Goal: Communication & Community: Share content

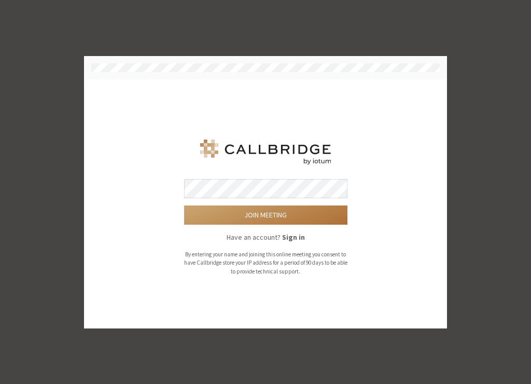
click at [303, 216] on button "Join meeting" at bounding box center [265, 214] width 163 height 19
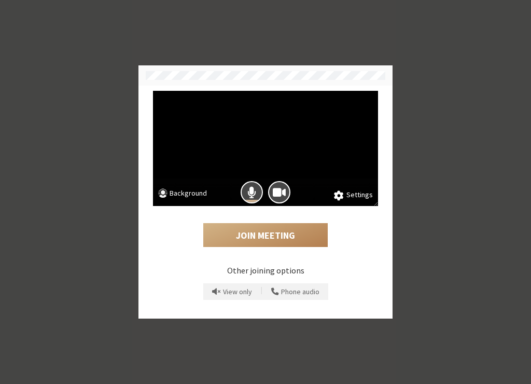
click at [169, 192] on button "Background" at bounding box center [182, 194] width 49 height 13
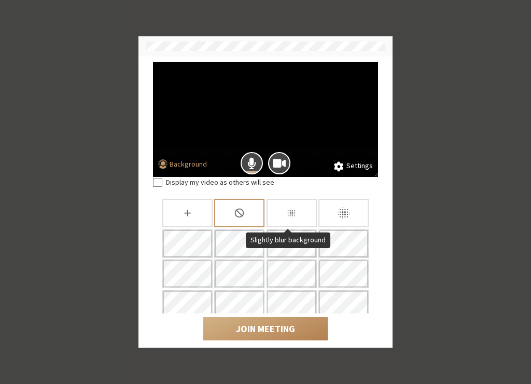
click at [277, 214] on div "Slightly blur background" at bounding box center [292, 213] width 50 height 29
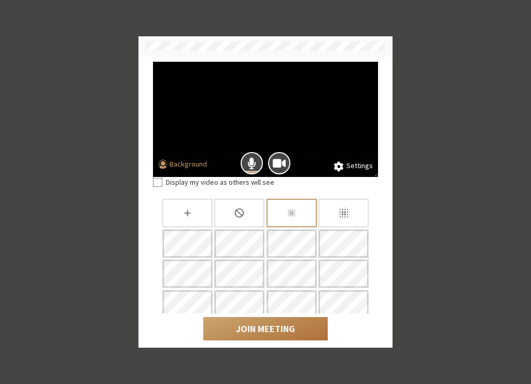
click at [277, 326] on button "Join Meeting" at bounding box center [265, 329] width 124 height 24
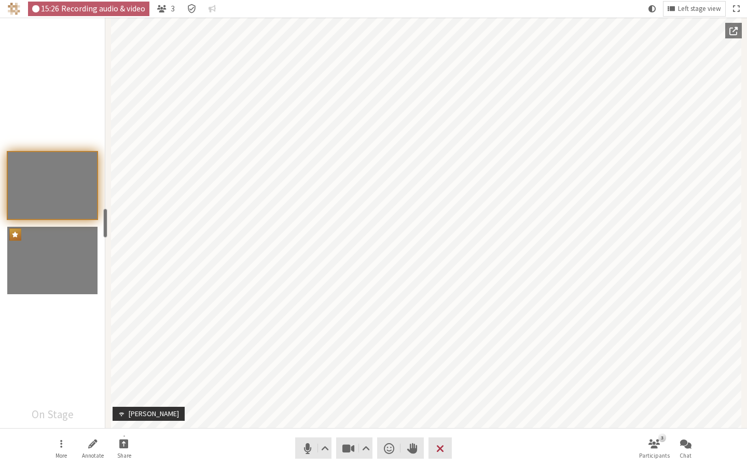
click at [530, 31] on span "Popout into another window" at bounding box center [733, 30] width 8 height 9
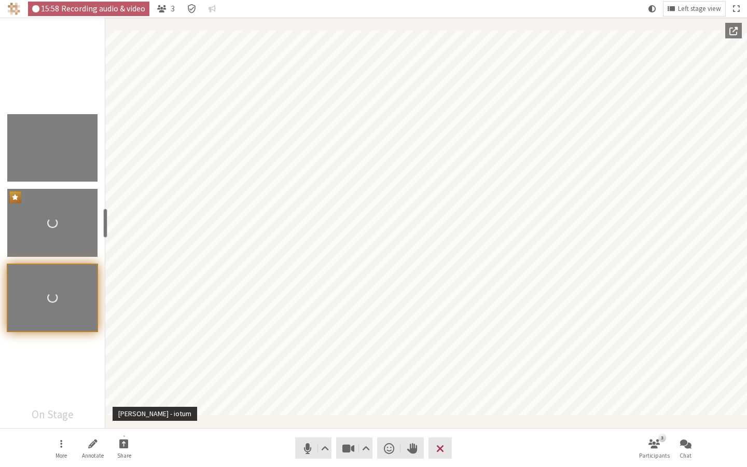
click at [530, 33] on span "Popout into another window" at bounding box center [733, 30] width 8 height 9
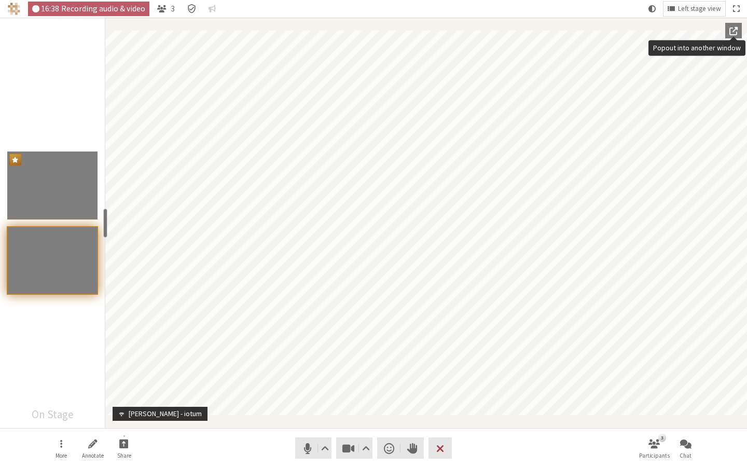
click at [530, 31] on span "Popout into another window" at bounding box center [733, 30] width 8 height 9
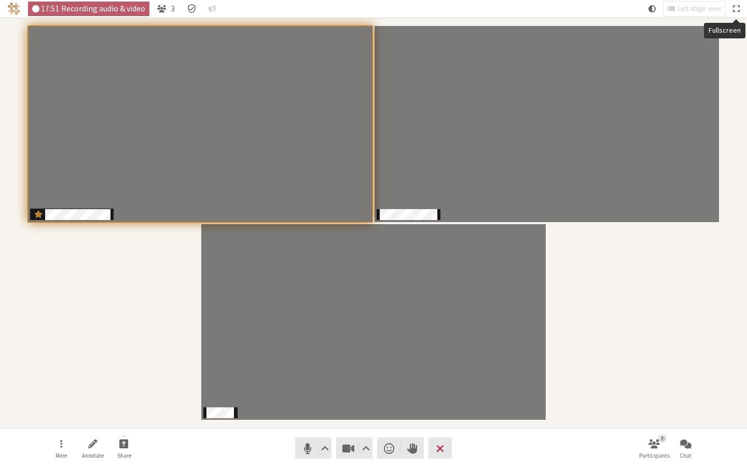
click at [530, 6] on span "Fullscreen" at bounding box center [736, 8] width 6 height 9
click at [530, 10] on button "Exit fullscreen" at bounding box center [735, 9] width 15 height 15
click at [530, 8] on span "Fullscreen" at bounding box center [736, 8] width 6 height 9
click at [530, 10] on span "Exit fullscreen" at bounding box center [736, 8] width 6 height 9
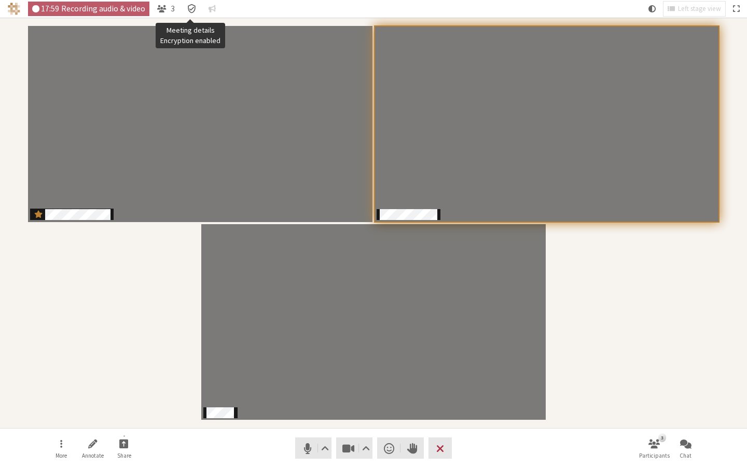
click at [193, 5] on icon "Meeting details Encryption enabled" at bounding box center [192, 8] width 8 height 9
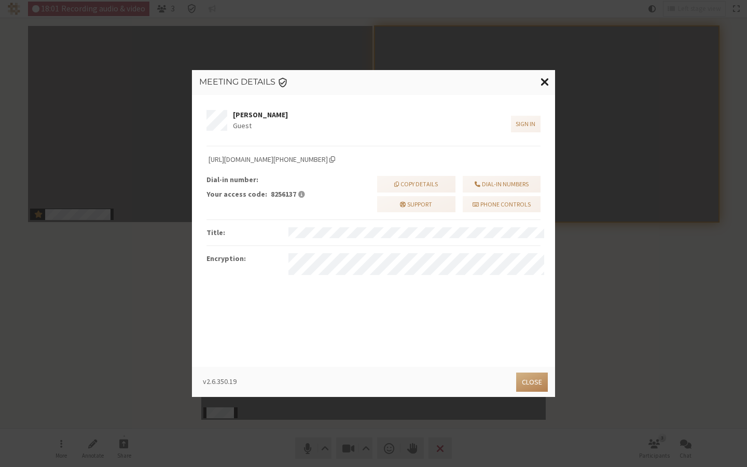
click at [530, 88] on button "Close modal" at bounding box center [545, 82] width 20 height 24
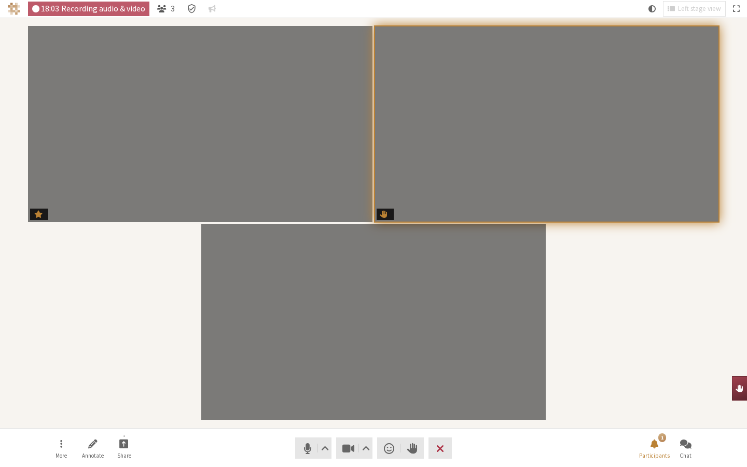
click at [162, 12] on span "Open participant list" at bounding box center [161, 8] width 9 height 9
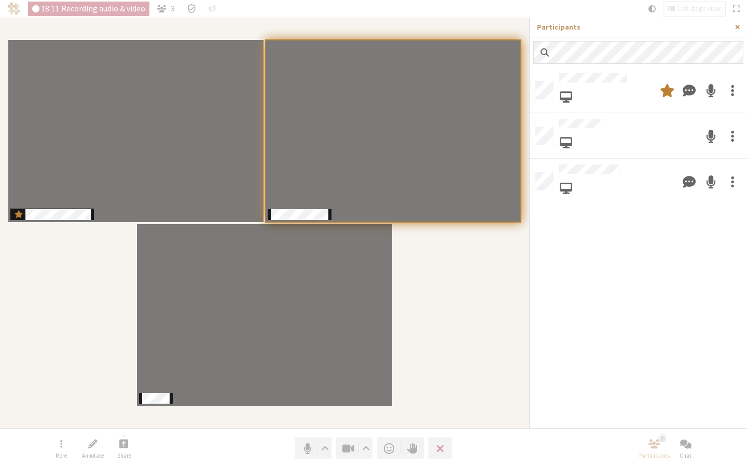
click at [530, 26] on span "Close sidebar" at bounding box center [737, 27] width 5 height 8
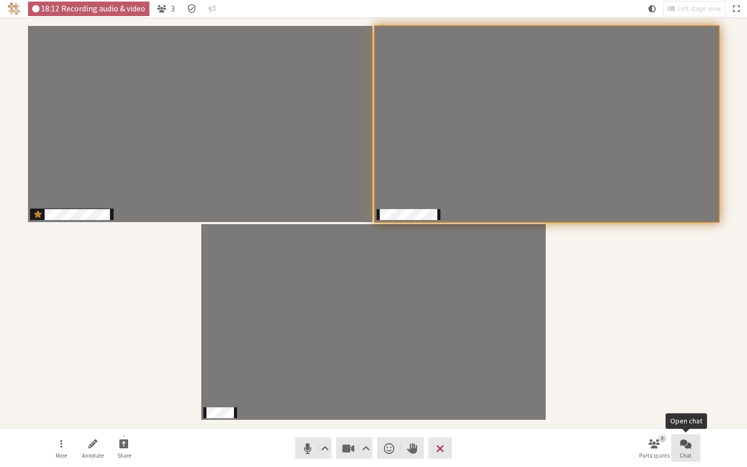
click at [530, 383] on span "Open chat" at bounding box center [685, 443] width 11 height 12
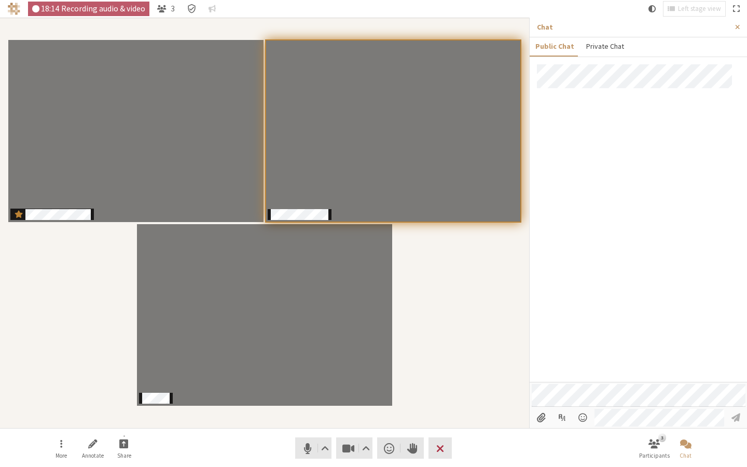
click at [530, 51] on button "Private Chat" at bounding box center [604, 46] width 49 height 18
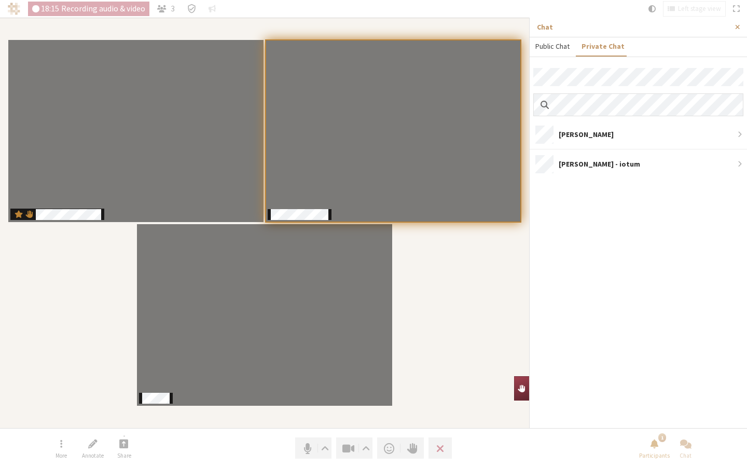
drag, startPoint x: 542, startPoint y: 50, endPoint x: 624, endPoint y: 46, distance: 82.6
click at [530, 50] on button "Public Chat" at bounding box center [552, 46] width 46 height 18
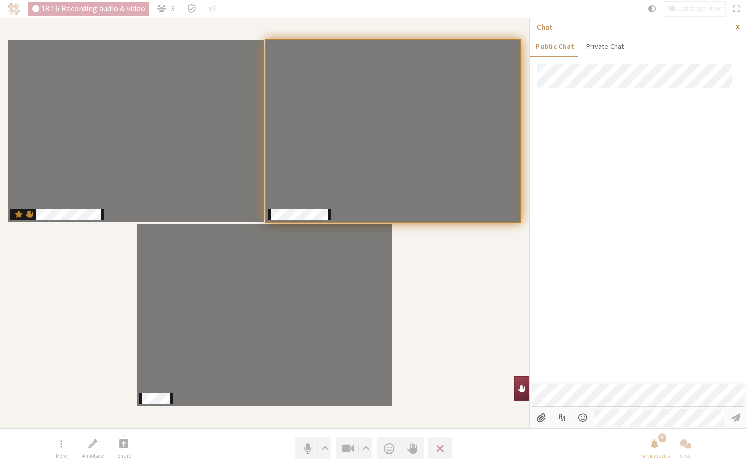
click at [530, 31] on span "Close sidebar" at bounding box center [737, 27] width 5 height 8
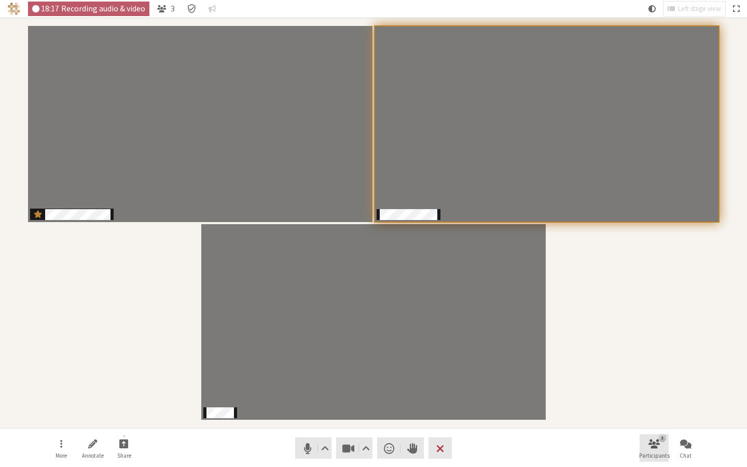
click at [530, 383] on span "Participants" at bounding box center [654, 455] width 31 height 6
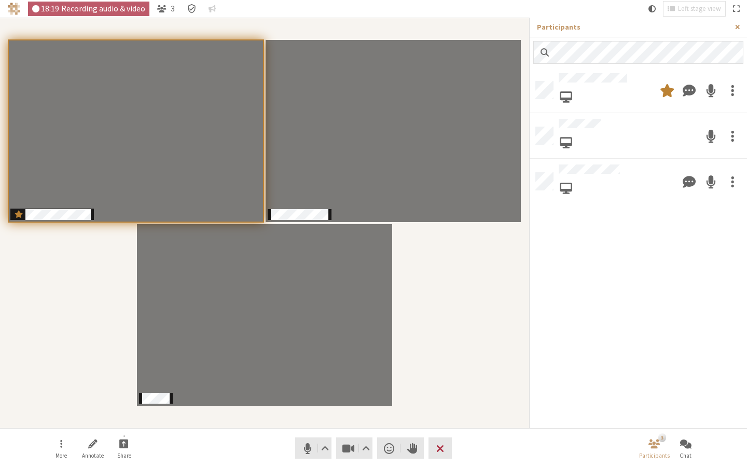
click at [530, 31] on button "Close sidebar" at bounding box center [736, 27] width 19 height 19
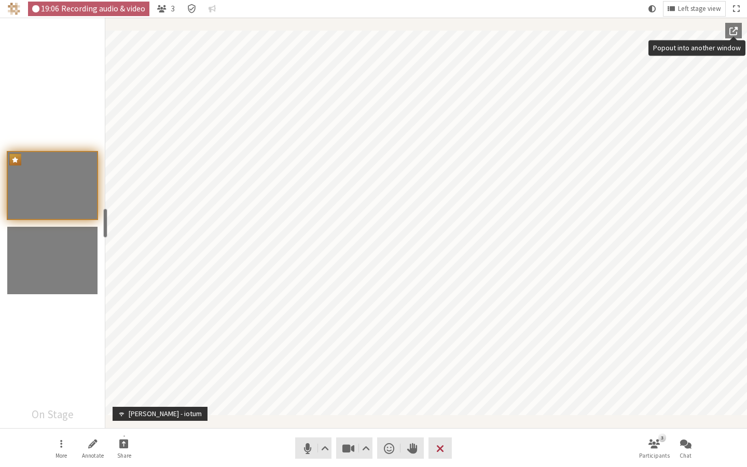
click at [530, 29] on span "Popout into another window" at bounding box center [733, 30] width 8 height 9
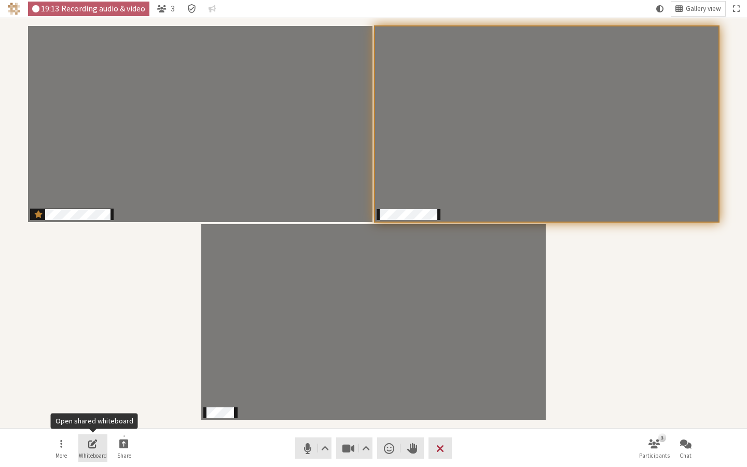
click at [81, 383] on button "Whiteboard" at bounding box center [92, 448] width 29 height 28
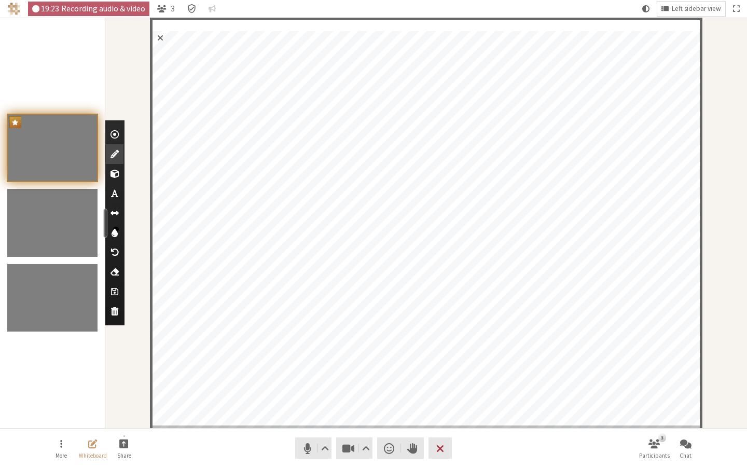
click at [159, 39] on span "Exit whiteboard" at bounding box center [160, 37] width 16 height 19
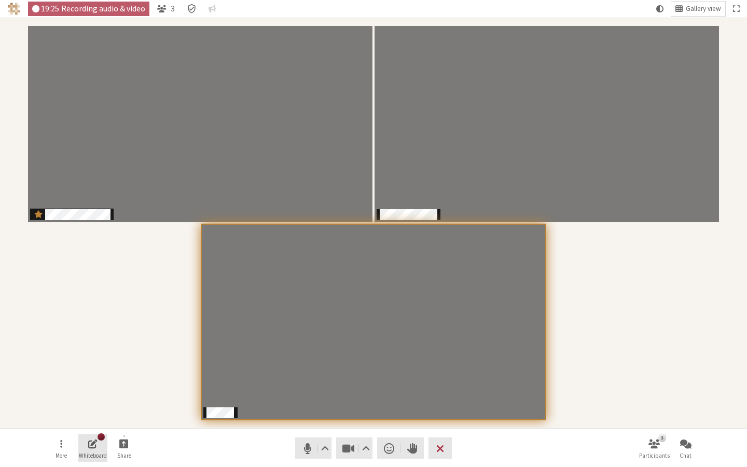
drag, startPoint x: 85, startPoint y: 447, endPoint x: 93, endPoint y: 438, distance: 12.1
click at [86, 383] on button "Whiteboard" at bounding box center [92, 448] width 29 height 28
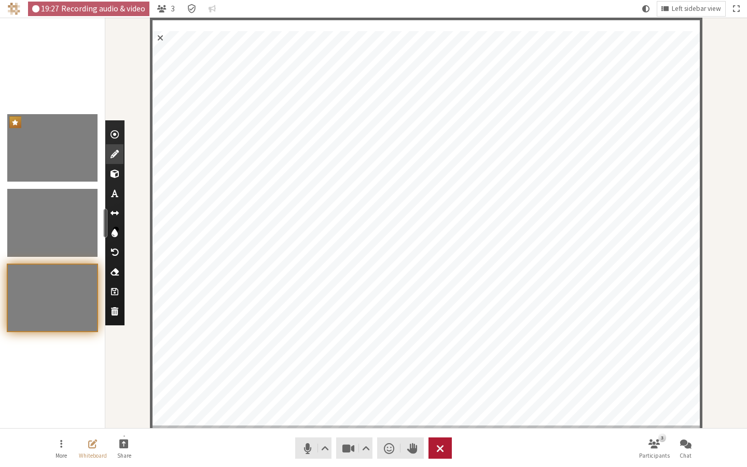
click at [442, 383] on span "Leave meeting" at bounding box center [440, 448] width 8 height 15
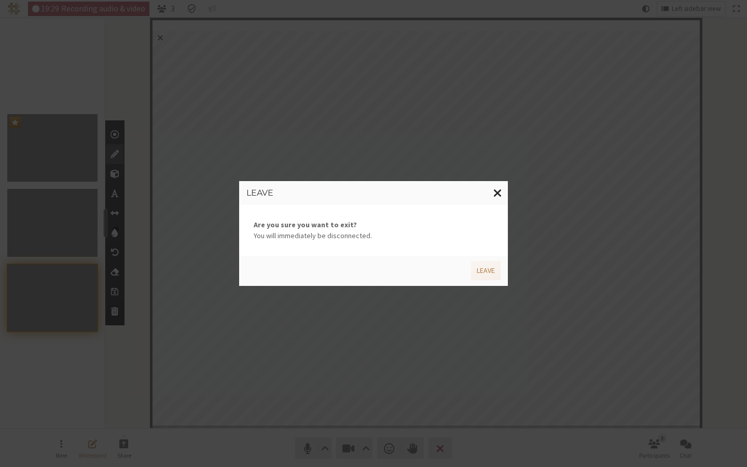
click at [499, 190] on span "Close modal" at bounding box center [497, 192] width 9 height 13
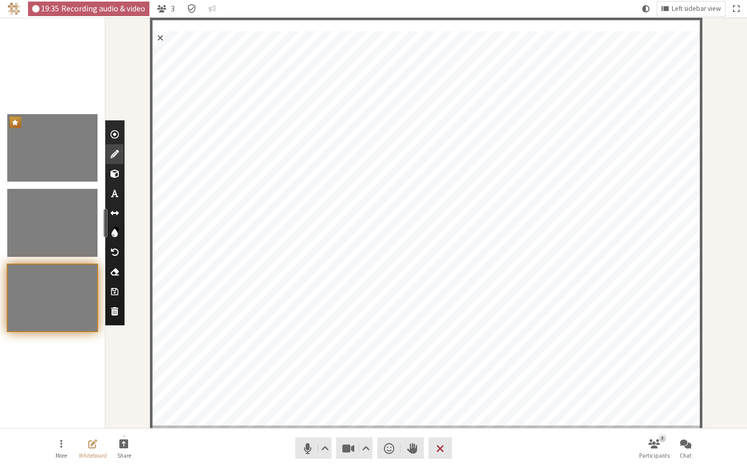
click at [118, 170] on span "Add shapes" at bounding box center [114, 174] width 8 height 10
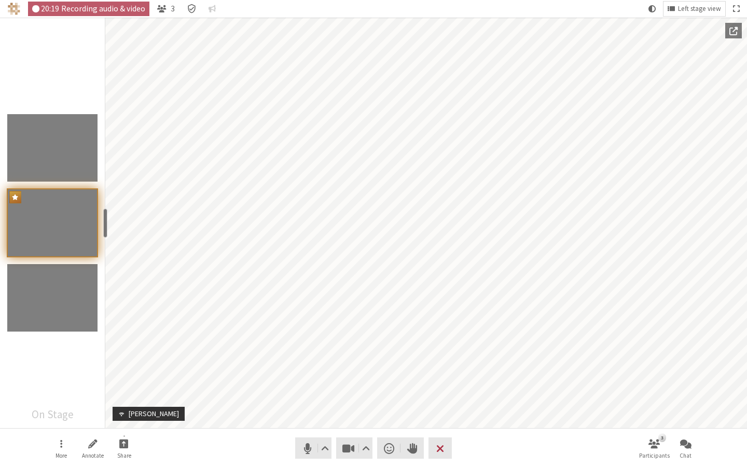
click at [530, 31] on button "Popout into another window" at bounding box center [733, 31] width 17 height 16
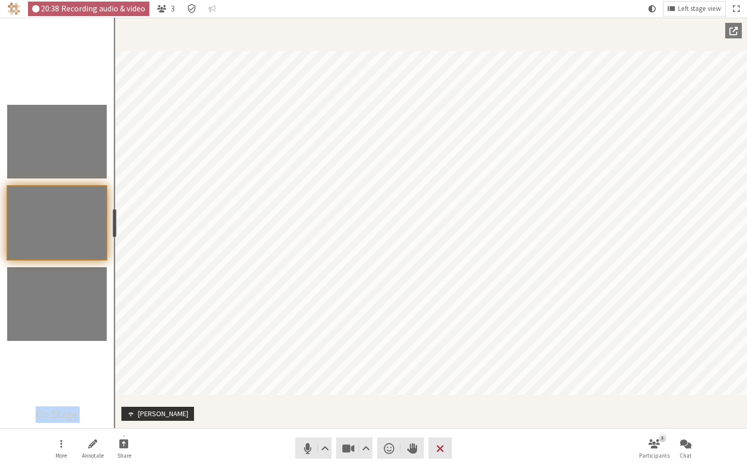
drag, startPoint x: 104, startPoint y: 225, endPoint x: 113, endPoint y: 227, distance: 8.6
click at [113, 227] on div "resize" at bounding box center [114, 222] width 4 height 29
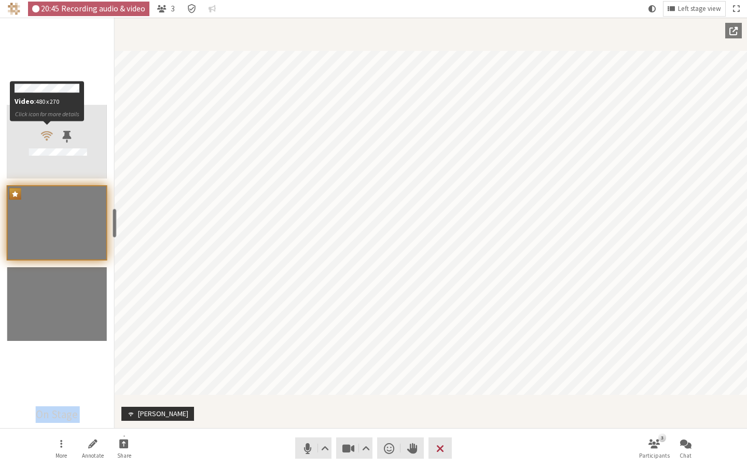
click at [47, 137] on span "Participants" at bounding box center [47, 135] width 12 height 13
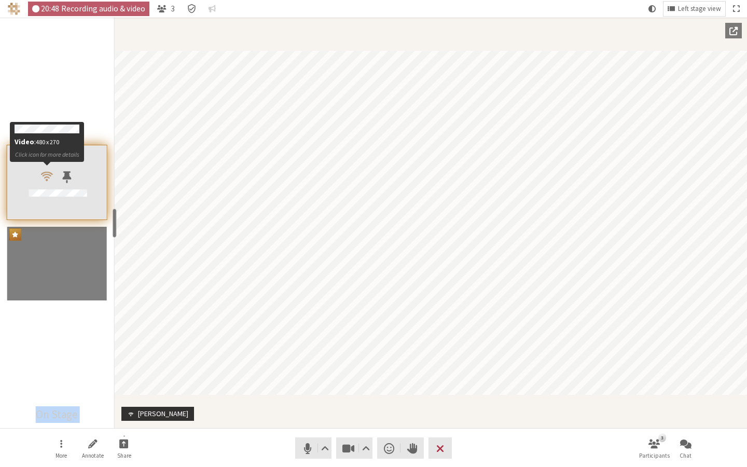
click at [44, 177] on span "Participants" at bounding box center [47, 176] width 12 height 13
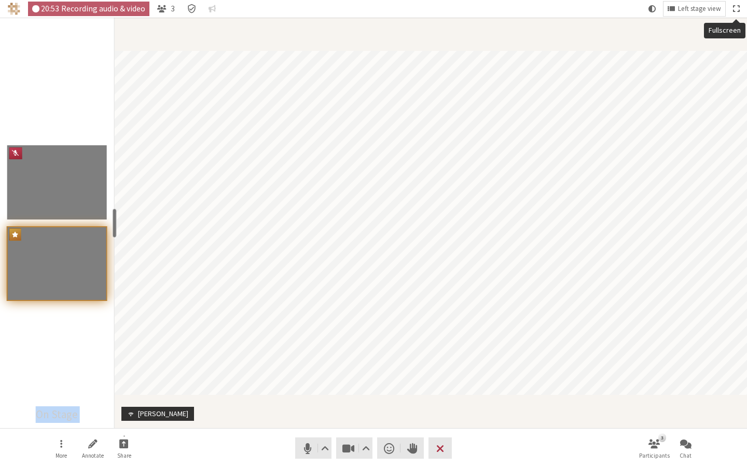
click at [530, 10] on button "Fullscreen" at bounding box center [735, 9] width 15 height 15
click at [530, 10] on span "Exit fullscreen" at bounding box center [736, 8] width 6 height 9
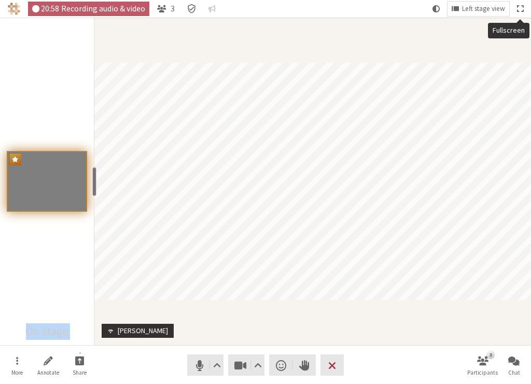
click at [519, 10] on span "Fullscreen" at bounding box center [520, 8] width 6 height 9
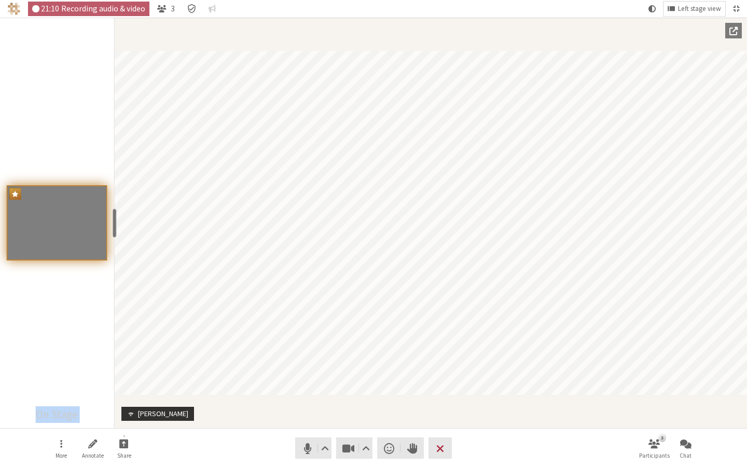
click at [530, 11] on span "Exit fullscreen" at bounding box center [736, 8] width 6 height 9
click at [530, 8] on span "Fullscreen" at bounding box center [736, 8] width 6 height 9
click at [530, 8] on span "Exit fullscreen" at bounding box center [736, 8] width 6 height 9
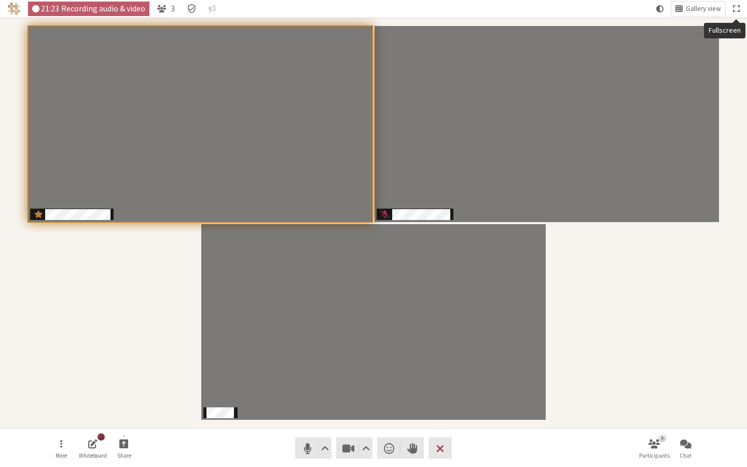
click at [530, 10] on button "Fullscreen" at bounding box center [735, 9] width 15 height 15
click at [530, 10] on button "Exit fullscreen" at bounding box center [735, 9] width 15 height 15
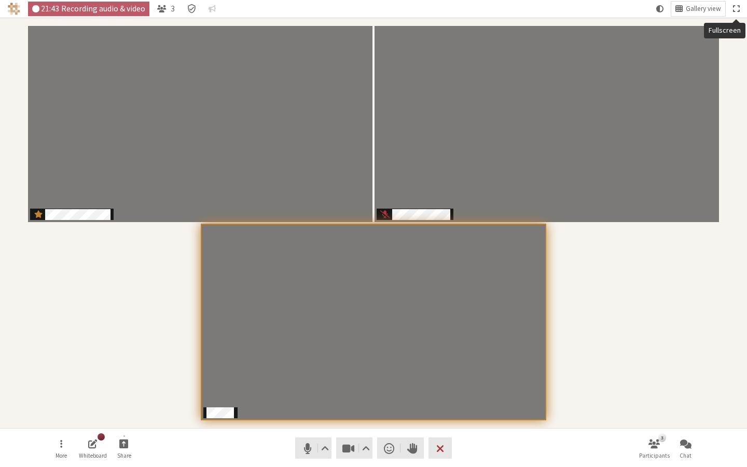
click at [530, 8] on span "Fullscreen" at bounding box center [736, 8] width 6 height 9
click at [530, 11] on span "Exit fullscreen" at bounding box center [736, 8] width 6 height 9
click at [530, 10] on span "Fullscreen" at bounding box center [736, 8] width 6 height 9
click at [530, 10] on span "Exit fullscreen" at bounding box center [736, 8] width 6 height 9
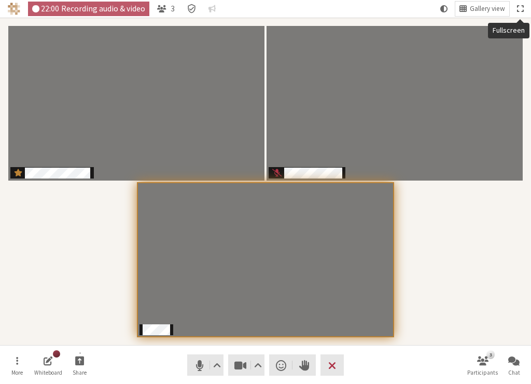
click at [522, 5] on span "Fullscreen" at bounding box center [520, 8] width 6 height 9
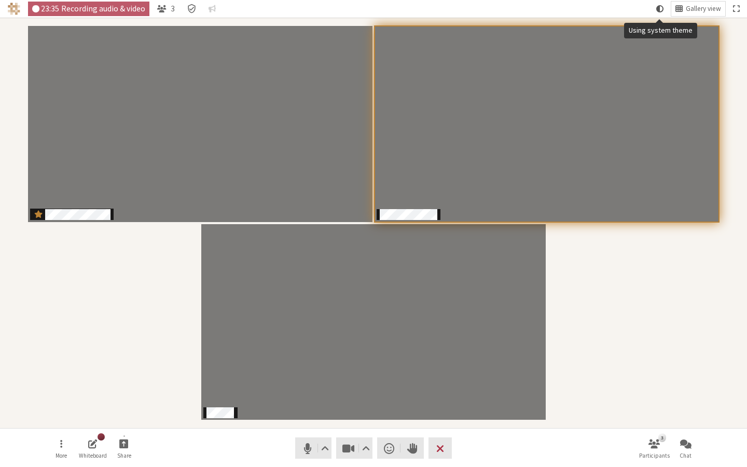
click at [530, 11] on button "Using system theme" at bounding box center [660, 9] width 16 height 15
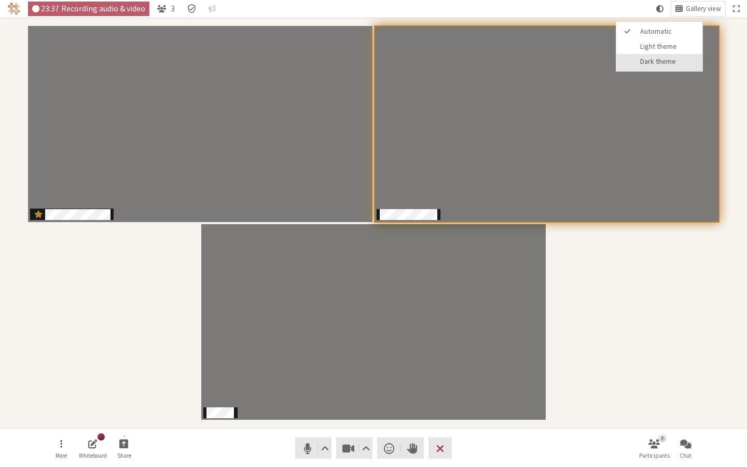
click at [530, 65] on span "Dark theme" at bounding box center [668, 62] width 57 height 8
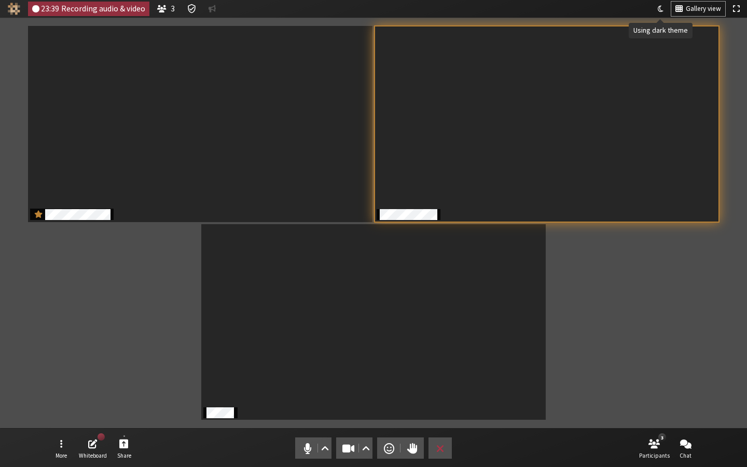
click at [530, 7] on span "Using dark theme" at bounding box center [660, 8] width 6 height 9
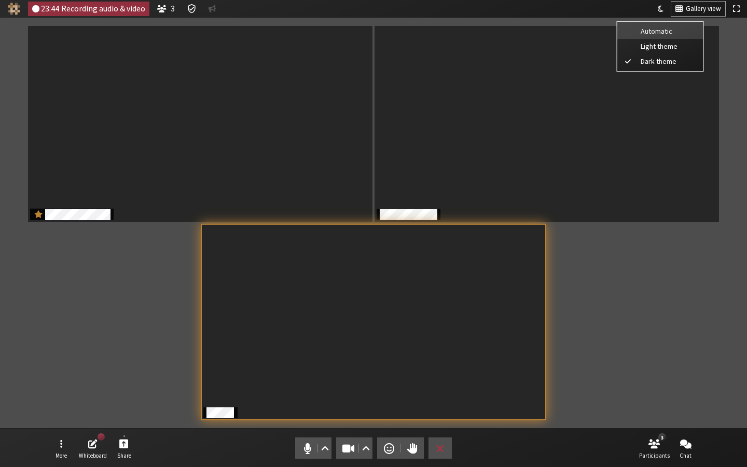
click at [530, 36] on button "Automatic" at bounding box center [660, 30] width 86 height 17
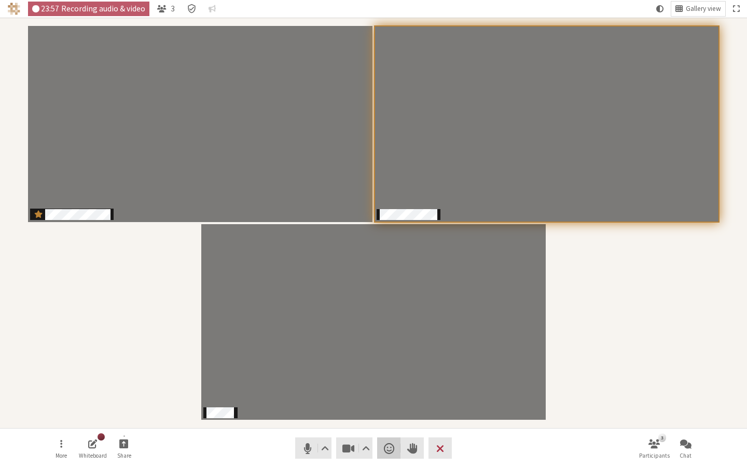
click at [391, 383] on span "Send a reaction" at bounding box center [389, 448] width 10 height 15
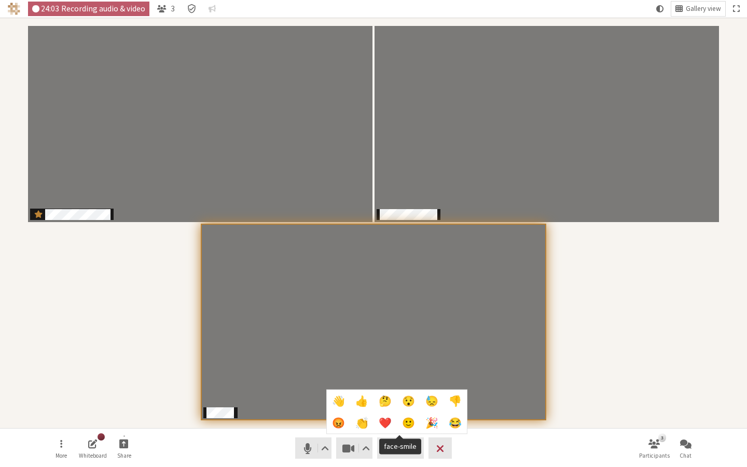
click at [402, 383] on span "🙂" at bounding box center [408, 422] width 13 height 11
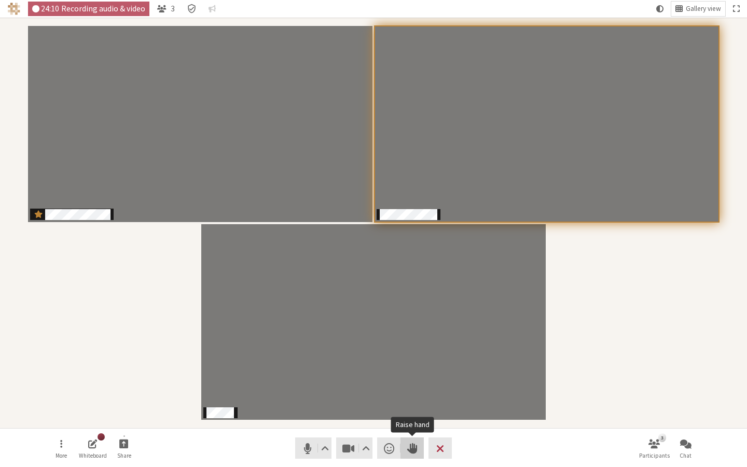
drag, startPoint x: 419, startPoint y: 443, endPoint x: 422, endPoint y: 452, distance: 8.7
click at [422, 383] on button "Raise hand" at bounding box center [411, 447] width 23 height 21
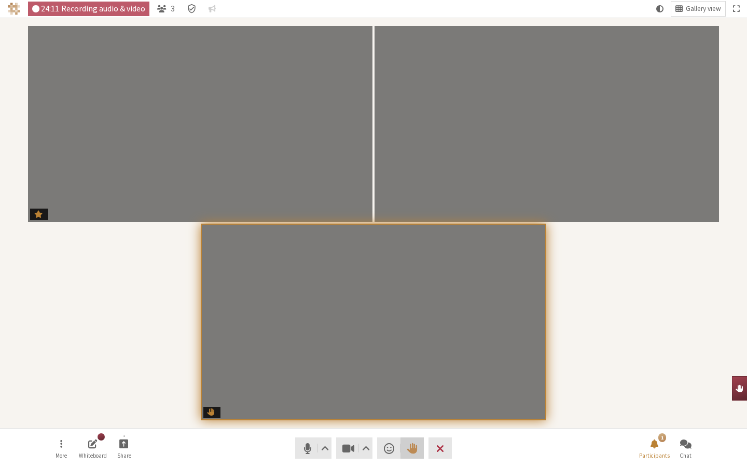
click at [416, 383] on span "Lower hand" at bounding box center [412, 448] width 10 height 15
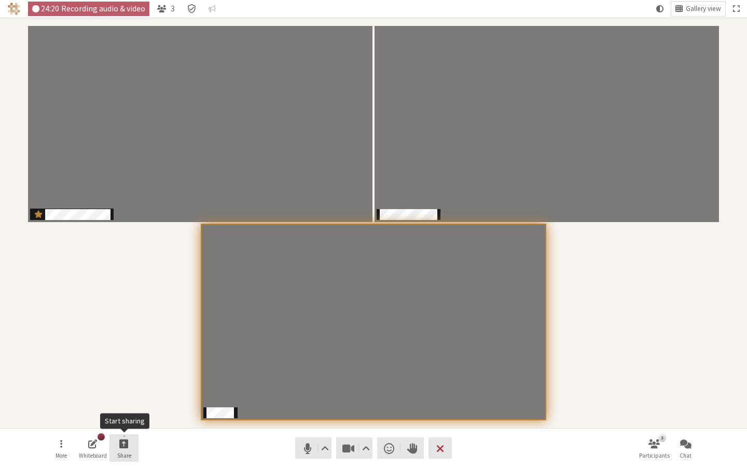
click at [125, 383] on span "Start sharing" at bounding box center [123, 443] width 9 height 12
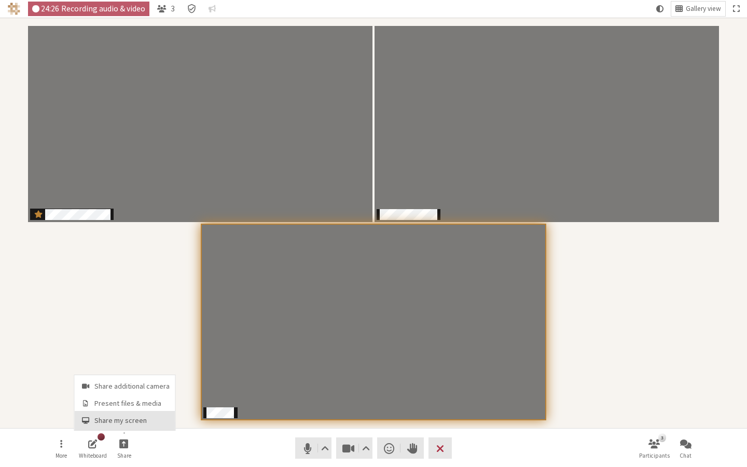
click at [142, 383] on span "Share my screen" at bounding box center [131, 420] width 75 height 8
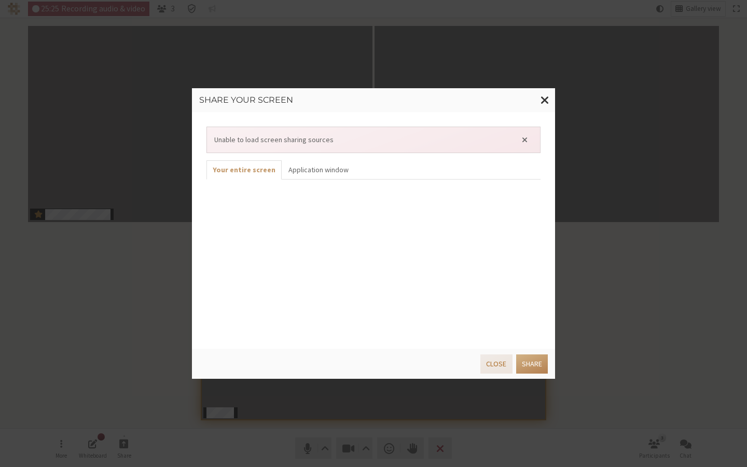
click at [498, 361] on button "Close" at bounding box center [496, 363] width 32 height 19
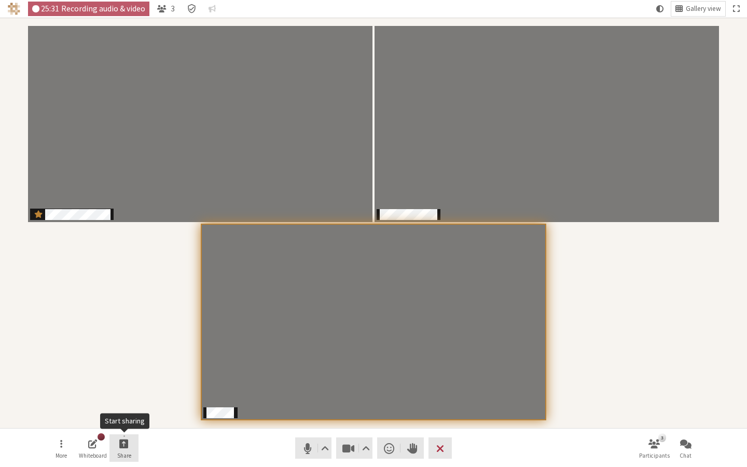
click at [122, 383] on span "Share" at bounding box center [124, 455] width 14 height 6
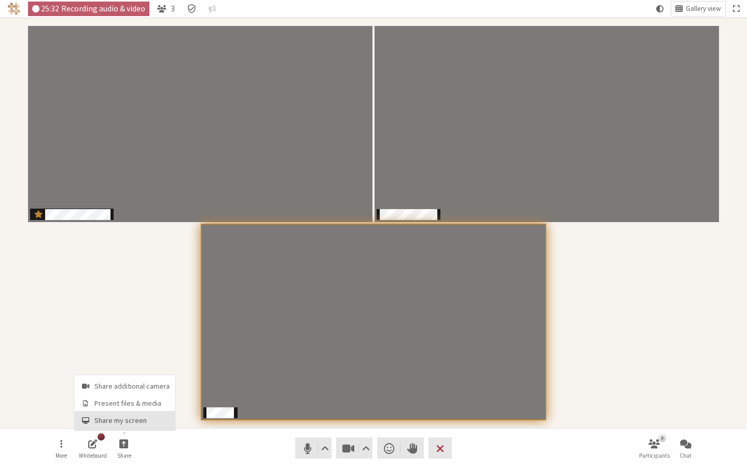
click at [128, 383] on span "Share my screen" at bounding box center [131, 420] width 75 height 8
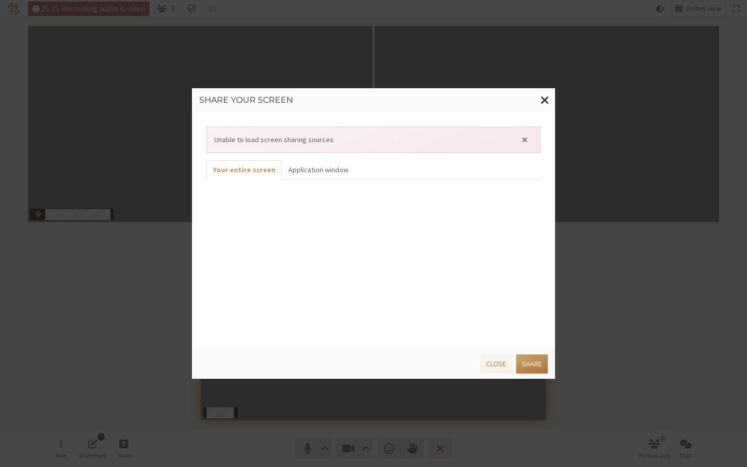
click at [528, 356] on button "Share" at bounding box center [532, 363] width 32 height 19
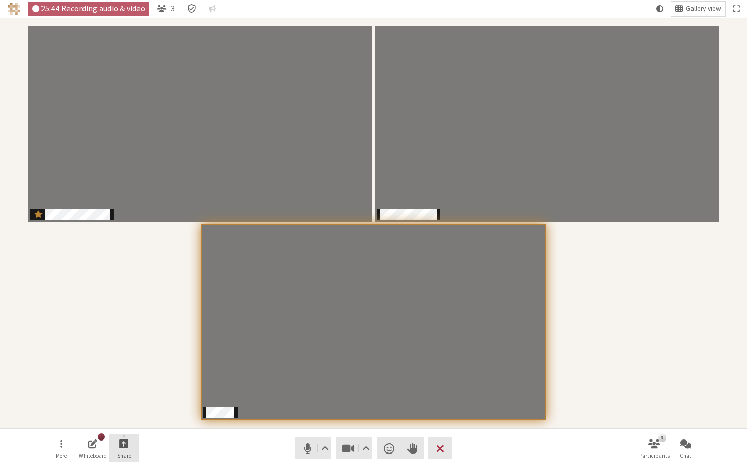
click at [127, 383] on span "Start sharing" at bounding box center [123, 443] width 9 height 12
click at [127, 383] on button "Share my screen" at bounding box center [125, 420] width 101 height 19
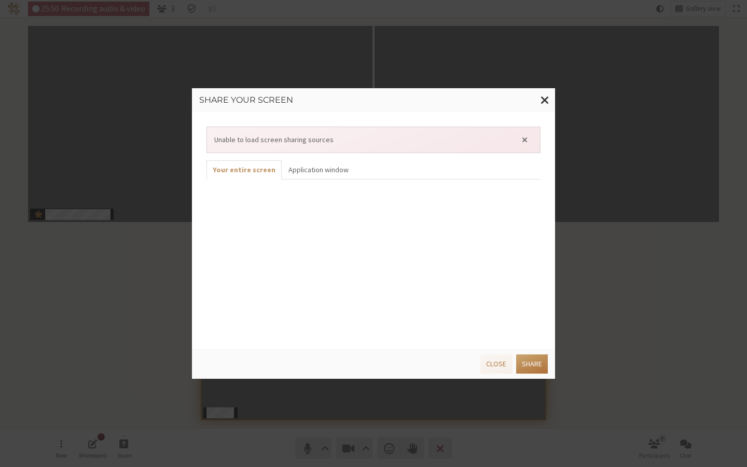
click at [530, 360] on button "Share" at bounding box center [532, 363] width 32 height 19
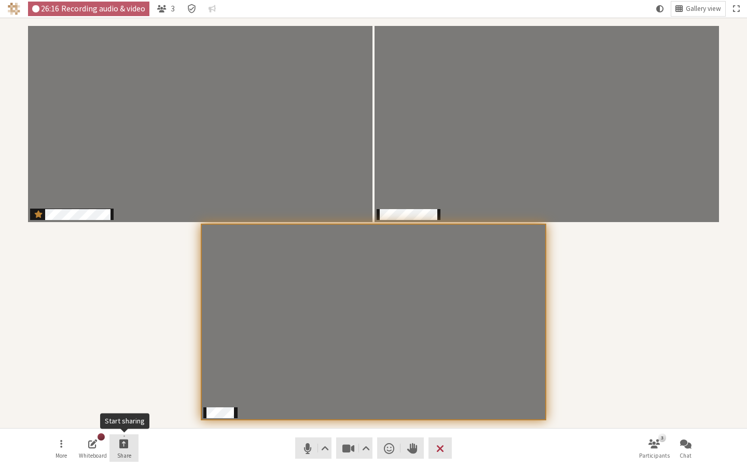
click at [125, 383] on span "Start sharing" at bounding box center [123, 443] width 9 height 12
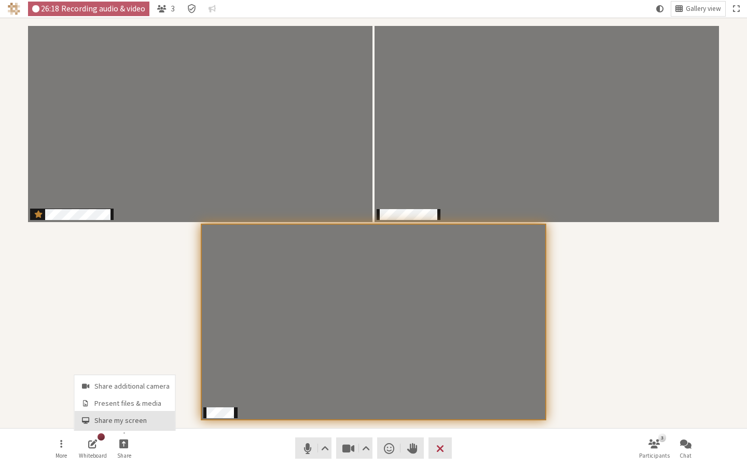
click at [117, 383] on span "Share my screen" at bounding box center [131, 420] width 75 height 8
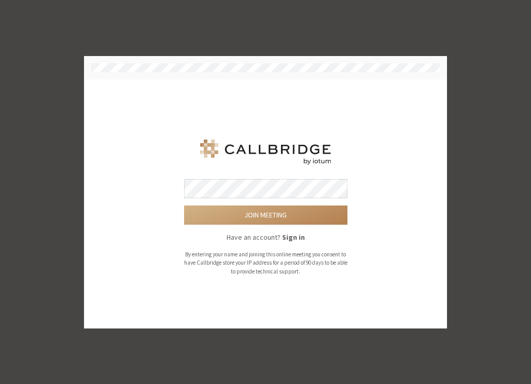
click at [184, 205] on button "Join meeting" at bounding box center [265, 214] width 163 height 19
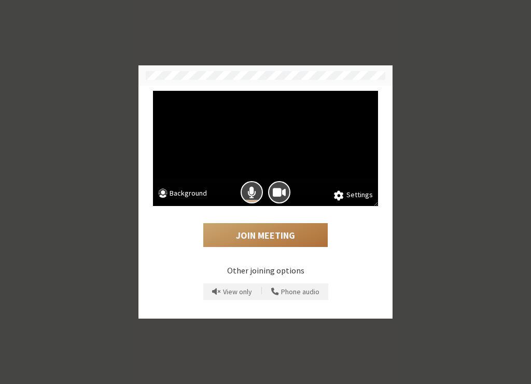
click at [251, 232] on button "Join Meeting" at bounding box center [265, 235] width 124 height 24
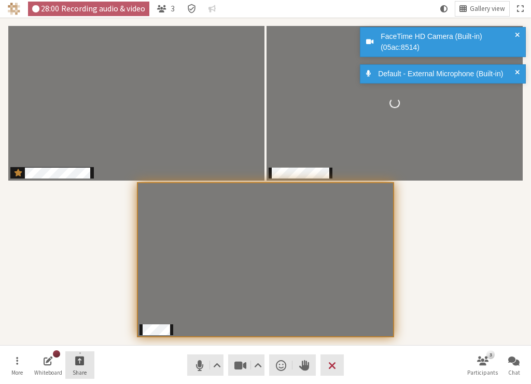
click at [90, 362] on button "Share" at bounding box center [79, 365] width 29 height 28
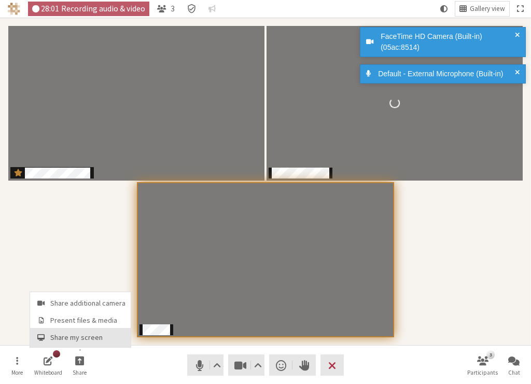
click at [95, 331] on button "Share my screen" at bounding box center [80, 337] width 101 height 19
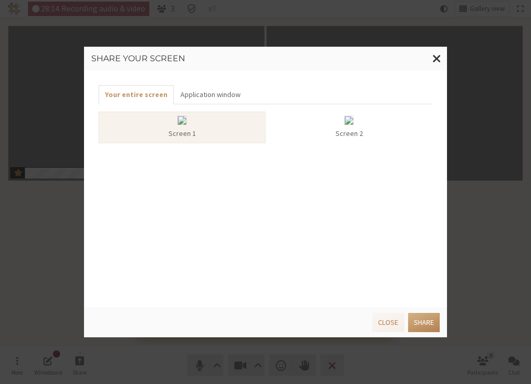
click at [214, 138] on div "Screen 1" at bounding box center [182, 133] width 159 height 11
click at [338, 132] on div "Screen 2" at bounding box center [349, 133] width 159 height 11
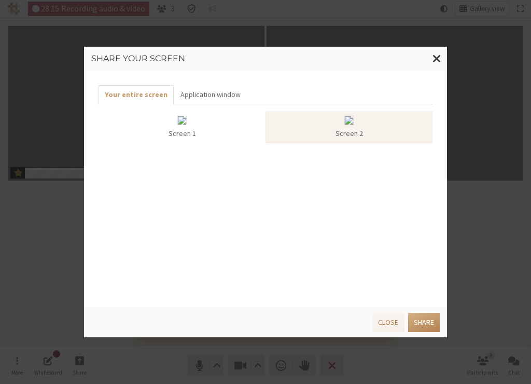
click at [226, 130] on div "Screen 1" at bounding box center [182, 133] width 159 height 11
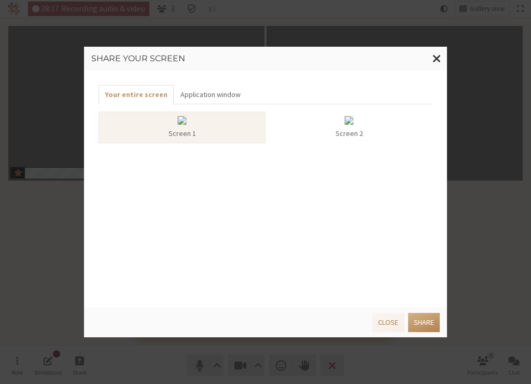
click at [279, 73] on div "Your entire screen Application window Screen 1 Screen 2" at bounding box center [265, 189] width 363 height 236
click at [331, 134] on div "Screen 2" at bounding box center [349, 133] width 159 height 11
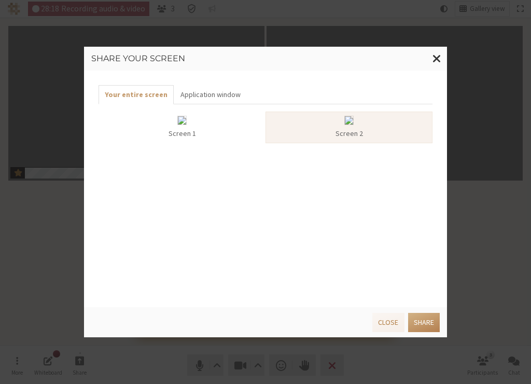
click at [213, 124] on div at bounding box center [182, 122] width 159 height 12
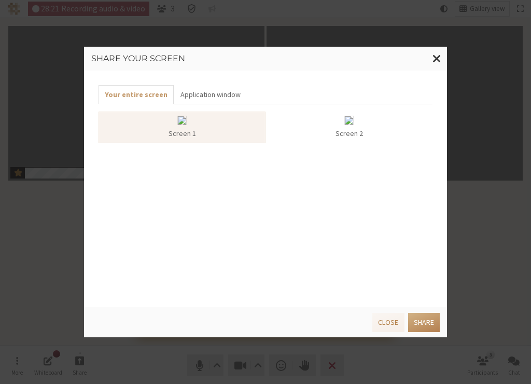
click at [351, 135] on div "Screen 2" at bounding box center [349, 133] width 159 height 11
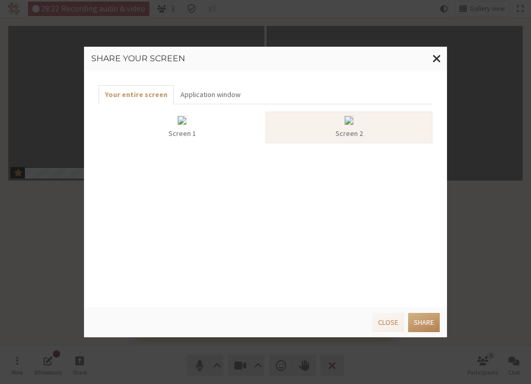
click at [189, 118] on div at bounding box center [182, 122] width 159 height 12
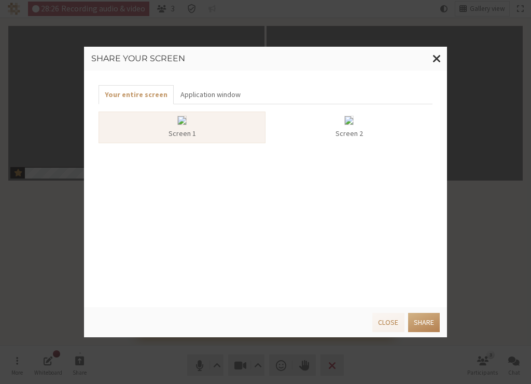
click at [305, 130] on div "Screen 2" at bounding box center [349, 133] width 159 height 11
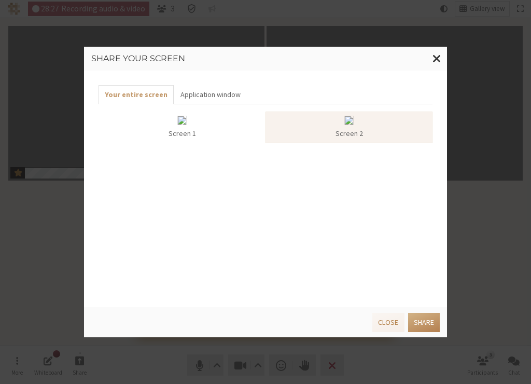
click at [220, 129] on div "Screen 1" at bounding box center [182, 133] width 159 height 11
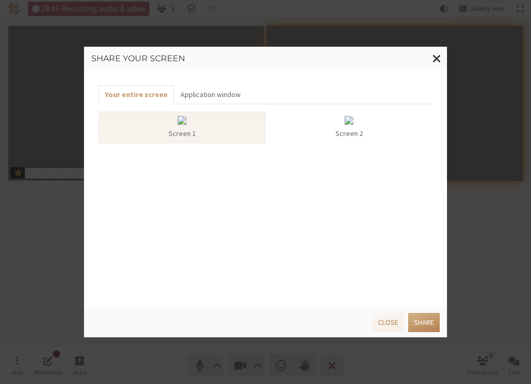
click at [360, 130] on div "Screen 2" at bounding box center [349, 133] width 159 height 11
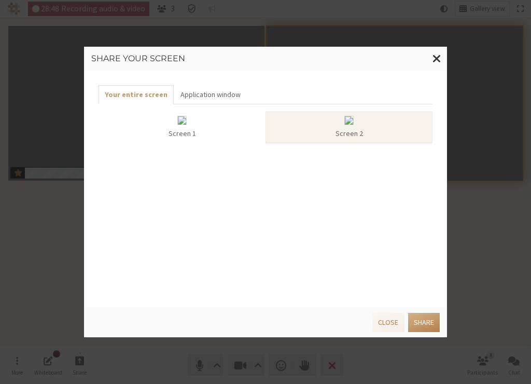
click at [217, 134] on div "Screen 1" at bounding box center [182, 133] width 159 height 11
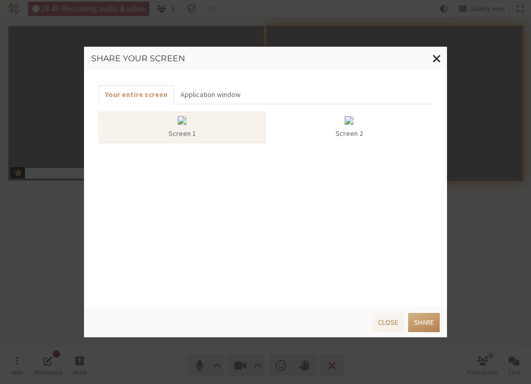
click at [329, 116] on div at bounding box center [349, 122] width 159 height 12
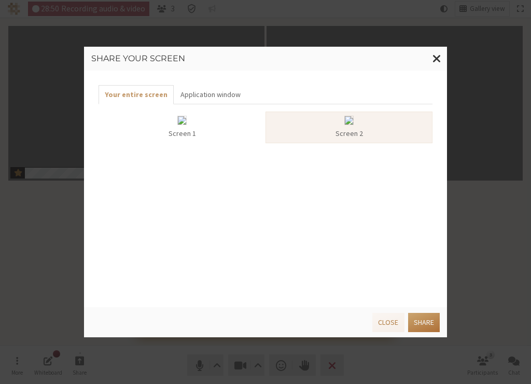
click at [425, 326] on button "Share" at bounding box center [424, 322] width 32 height 19
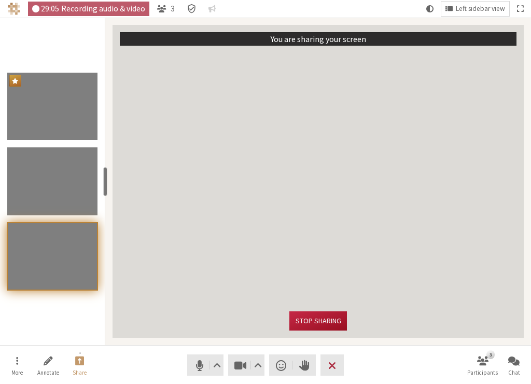
click at [315, 320] on button "Stop sharing" at bounding box center [317, 320] width 57 height 19
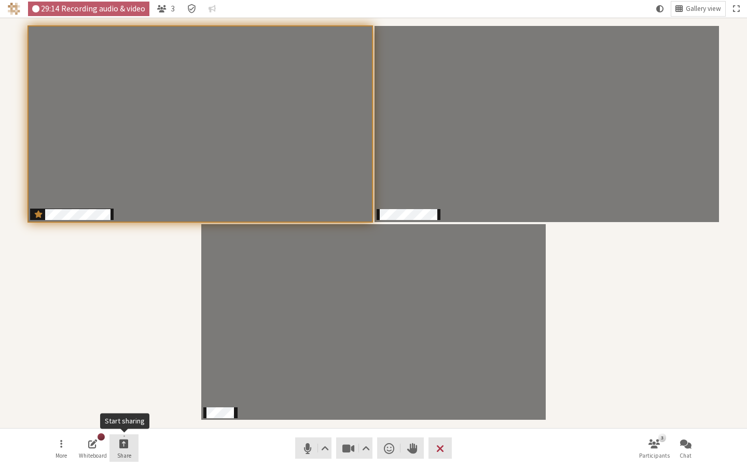
click at [127, 383] on button "Share" at bounding box center [123, 448] width 29 height 28
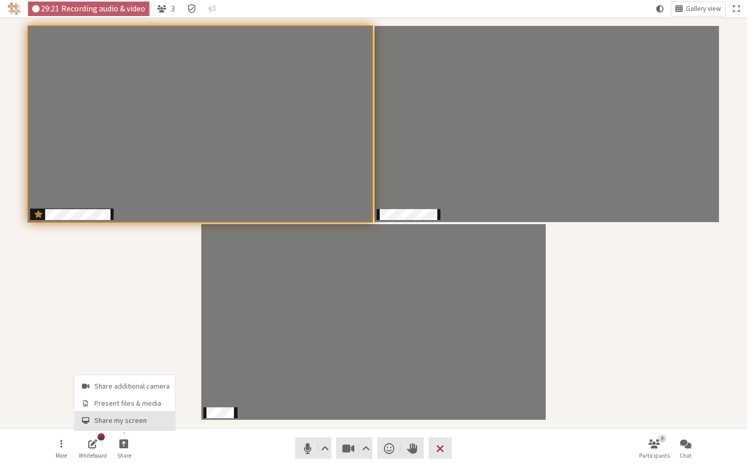
click at [135, 383] on span "Share my screen" at bounding box center [131, 420] width 75 height 8
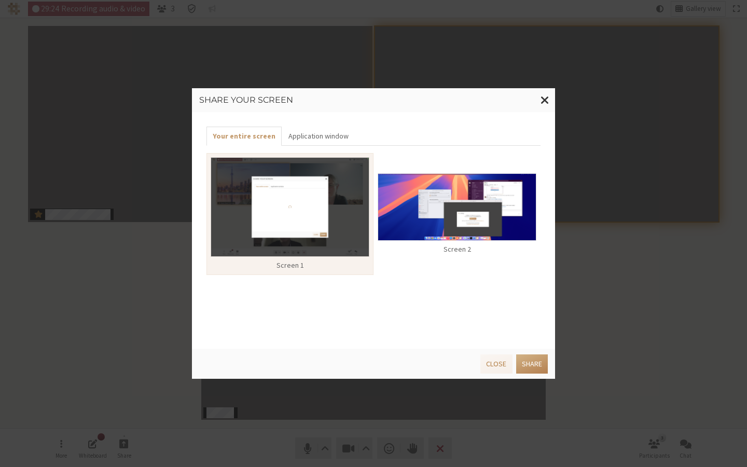
click at [454, 232] on img at bounding box center [456, 206] width 159 height 67
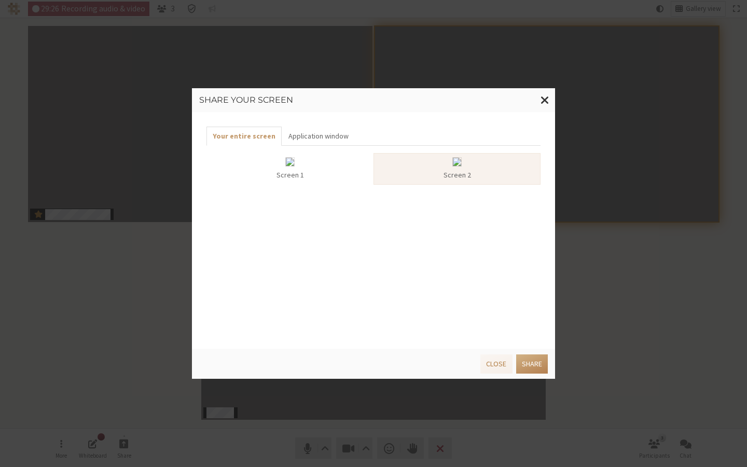
click at [418, 228] on div "Your entire screen Application window Screen 1 Screen 2" at bounding box center [373, 230] width 363 height 236
click at [297, 136] on button "Application window" at bounding box center [318, 136] width 73 height 19
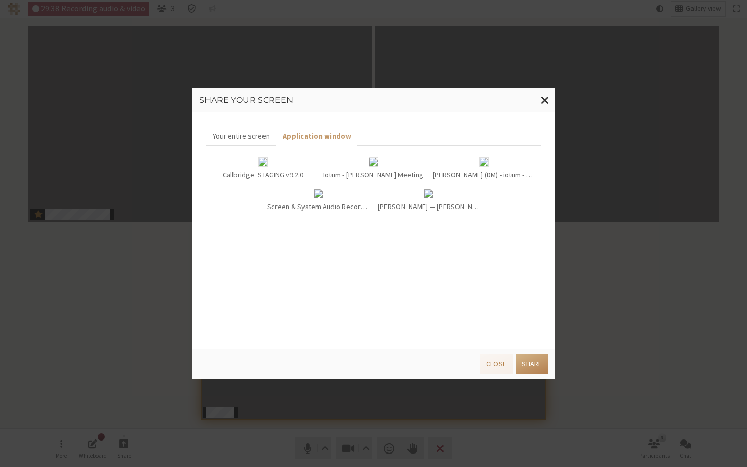
click at [267, 171] on div "Callbridge_STAGING v9.2.0" at bounding box center [263, 175] width 102 height 11
click at [376, 170] on div "Iotum - [PERSON_NAME] Meeting" at bounding box center [374, 175] width 102 height 11
click at [401, 212] on div "jay — jay@Jays-MBP — ~ — -zsh — 80×24" at bounding box center [428, 201] width 110 height 32
click at [337, 209] on div "Screen & System Audio Recording" at bounding box center [318, 206] width 102 height 11
click at [377, 177] on div "Iotum - [PERSON_NAME] Meeting" at bounding box center [374, 175] width 102 height 11
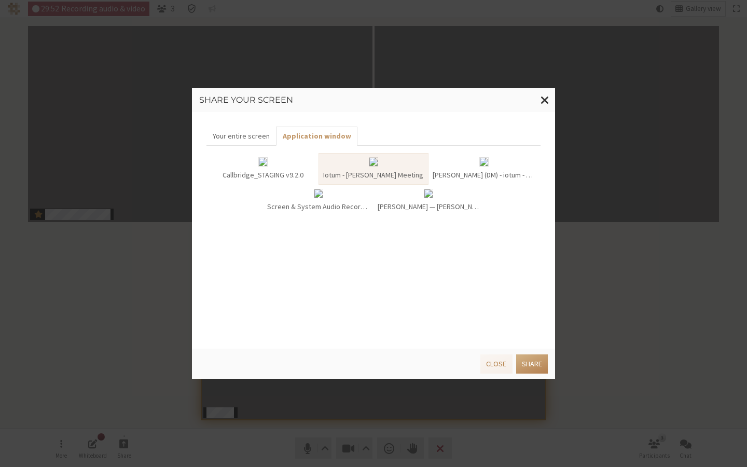
click at [342, 211] on div "Screen & System Audio Recording" at bounding box center [318, 201] width 110 height 32
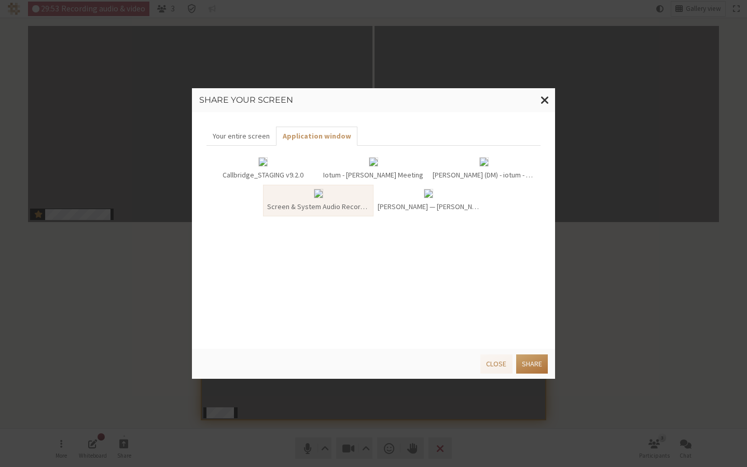
click at [530, 356] on button "Share" at bounding box center [532, 363] width 32 height 19
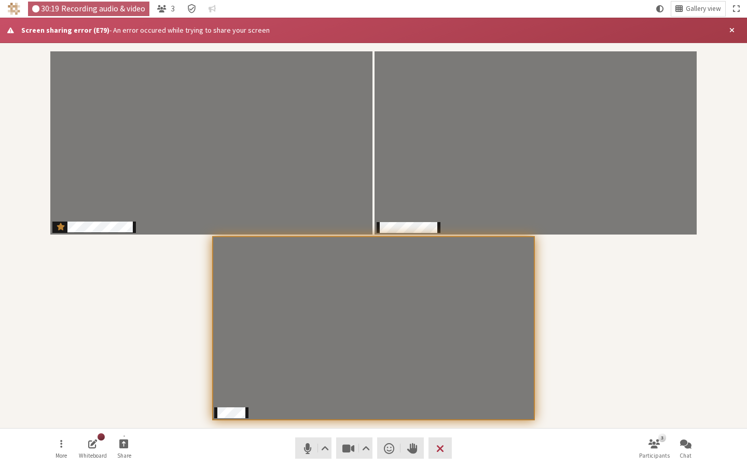
click at [122, 27] on div "Screen sharing error (E79) - An error occured while trying to share your screen" at bounding box center [369, 30] width 696 height 11
drag, startPoint x: 265, startPoint y: 30, endPoint x: 71, endPoint y: 32, distance: 194.4
click at [71, 32] on div "Screen sharing error (E79) - An error occured while trying to share your screen" at bounding box center [369, 30] width 696 height 11
click at [19, 62] on div "Participants" at bounding box center [373, 235] width 732 height 370
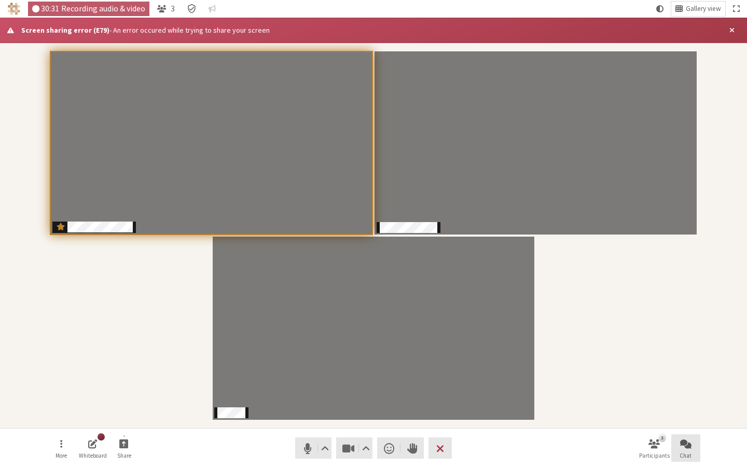
click at [530, 383] on span "Open chat" at bounding box center [685, 443] width 11 height 12
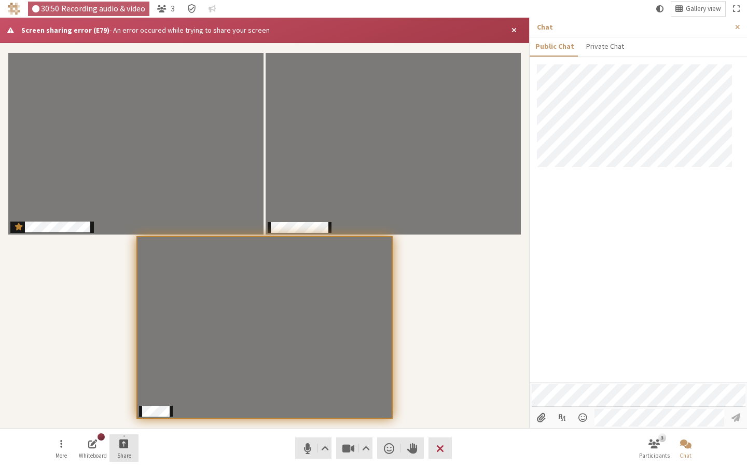
click at [115, 383] on button "Share" at bounding box center [123, 448] width 29 height 28
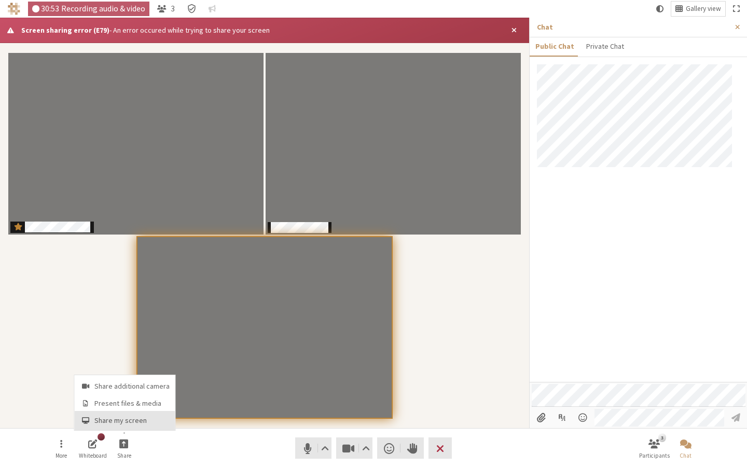
click at [125, 383] on button "Share my screen" at bounding box center [125, 420] width 101 height 19
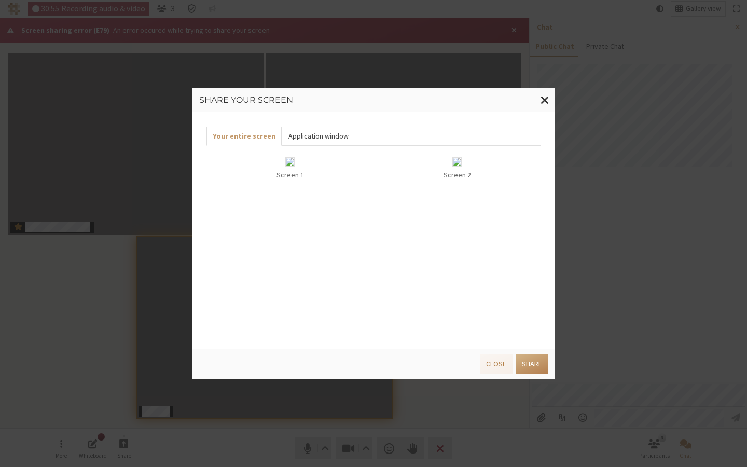
click at [320, 143] on button "Application window" at bounding box center [318, 136] width 73 height 19
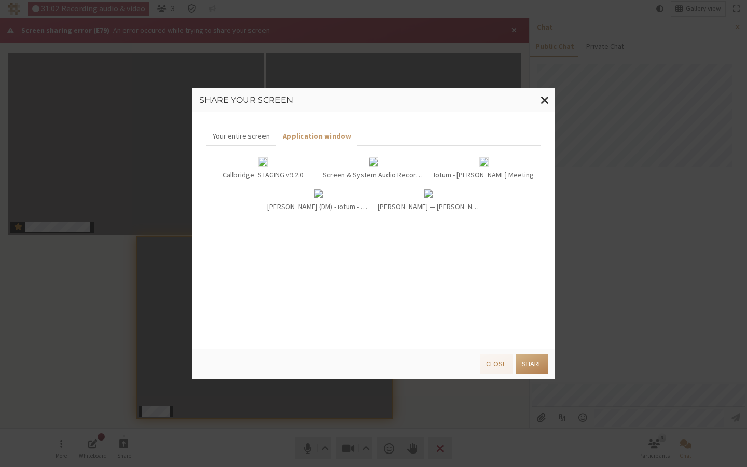
click at [359, 178] on div "Screen & System Audio Recording" at bounding box center [374, 175] width 102 height 11
click at [364, 166] on div at bounding box center [374, 163] width 102 height 12
click at [530, 361] on button "Share" at bounding box center [532, 363] width 32 height 19
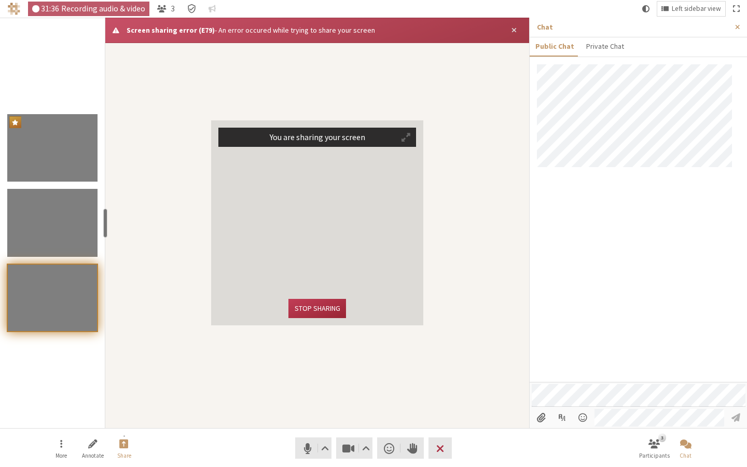
click at [509, 32] on button "Close alert" at bounding box center [514, 30] width 15 height 14
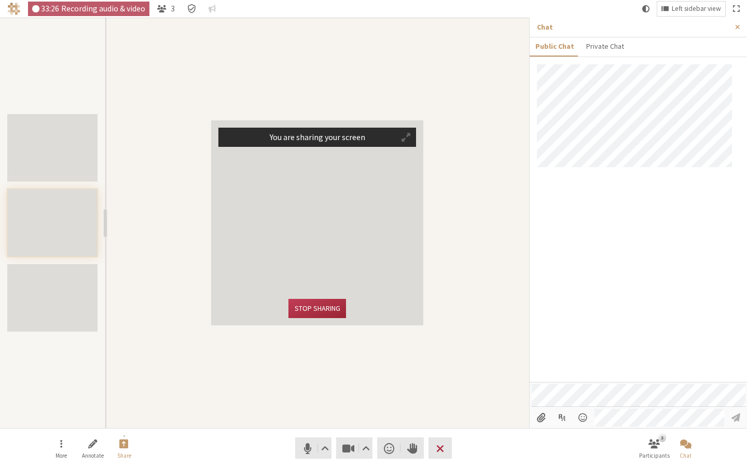
drag, startPoint x: 104, startPoint y: 228, endPoint x: 5, endPoint y: 251, distance: 101.4
click at [5, 251] on section "resize" at bounding box center [52, 223] width 105 height 410
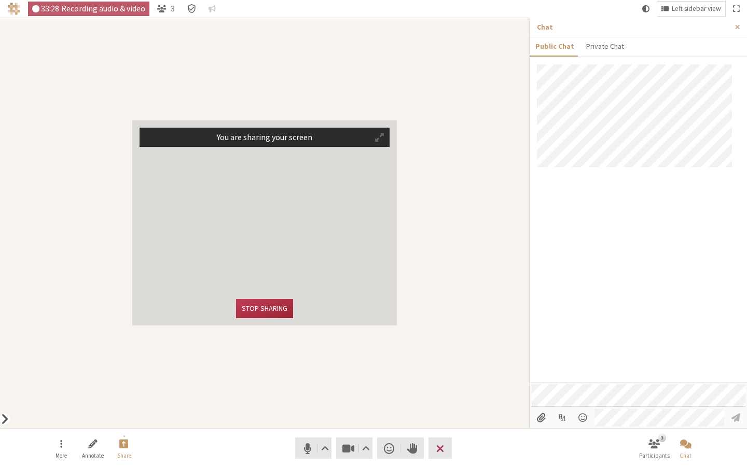
click at [1, 383] on span "Show" at bounding box center [5, 419] width 8 height 16
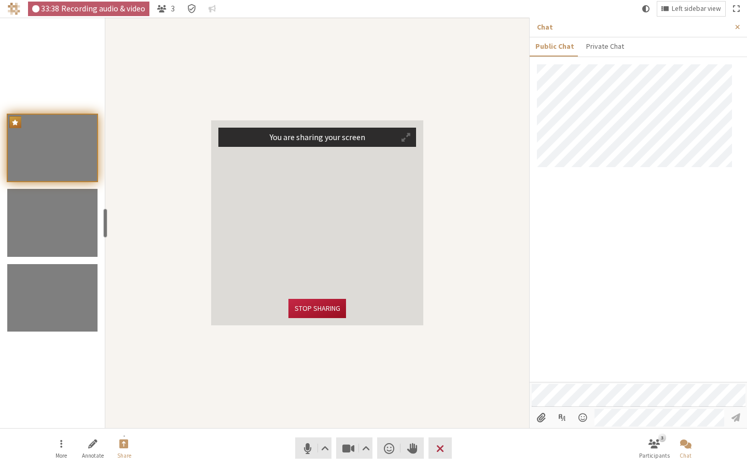
click at [313, 309] on button "Stop sharing" at bounding box center [316, 308] width 57 height 19
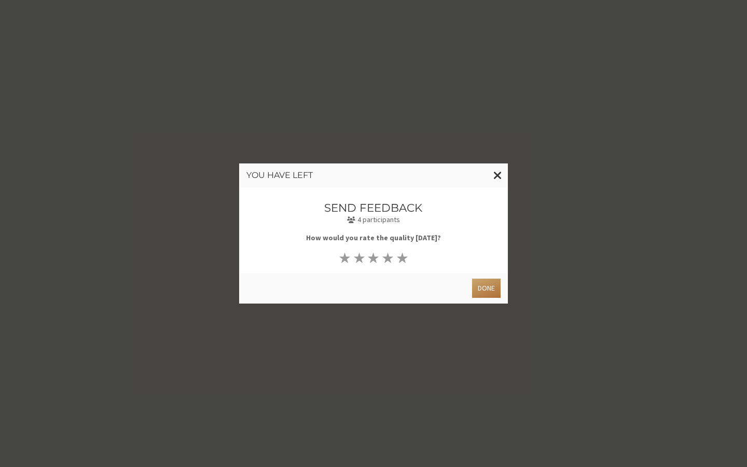
click at [487, 290] on button "Done" at bounding box center [486, 287] width 29 height 19
